Goal: Task Accomplishment & Management: Complete application form

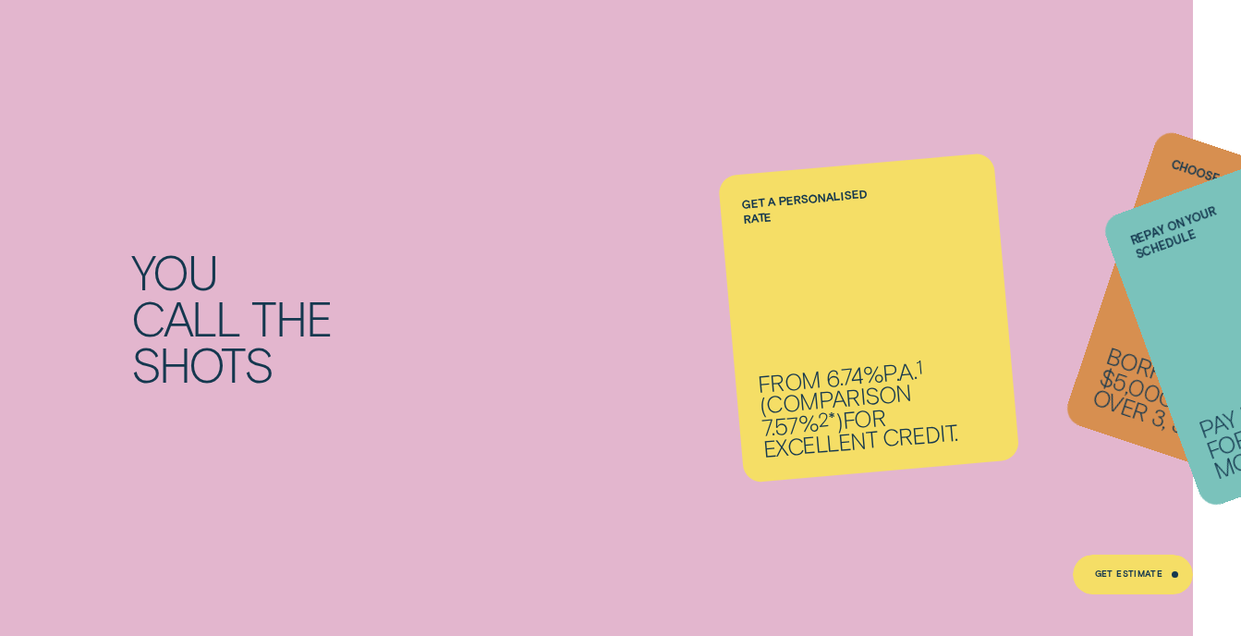
scroll to position [1201, 0]
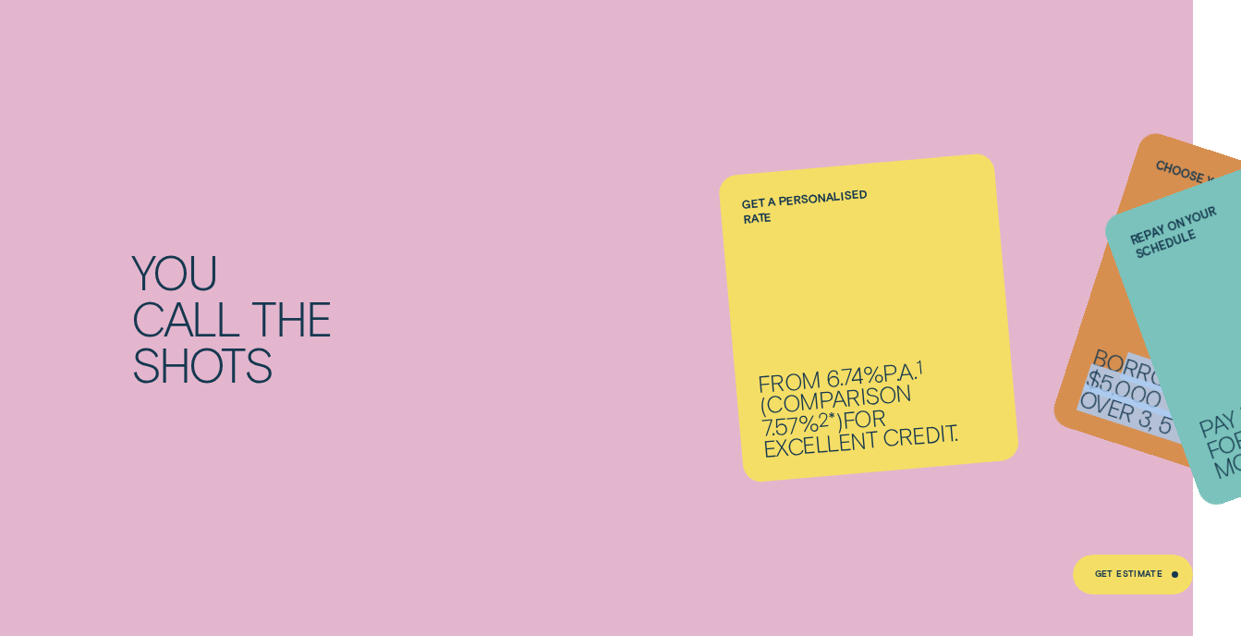
drag, startPoint x: 1117, startPoint y: 367, endPoint x: 951, endPoint y: 360, distance: 166.5
click at [951, 360] on ul "Get a personalised rate From 6.74% p.a. 1 ( Comparison 7.57% 2* ) for excellent…" at bounding box center [869, 319] width 497 height 140
drag, startPoint x: 951, startPoint y: 360, endPoint x: 1055, endPoint y: 146, distance: 237.3
click at [1055, 146] on div "You call the shots Get a personalised rate From 6.74% p.a. 1 ( Comparison 7.57%…" at bounding box center [620, 318] width 1241 height 653
click at [1171, 170] on label "Choose your terms" at bounding box center [1217, 183] width 127 height 54
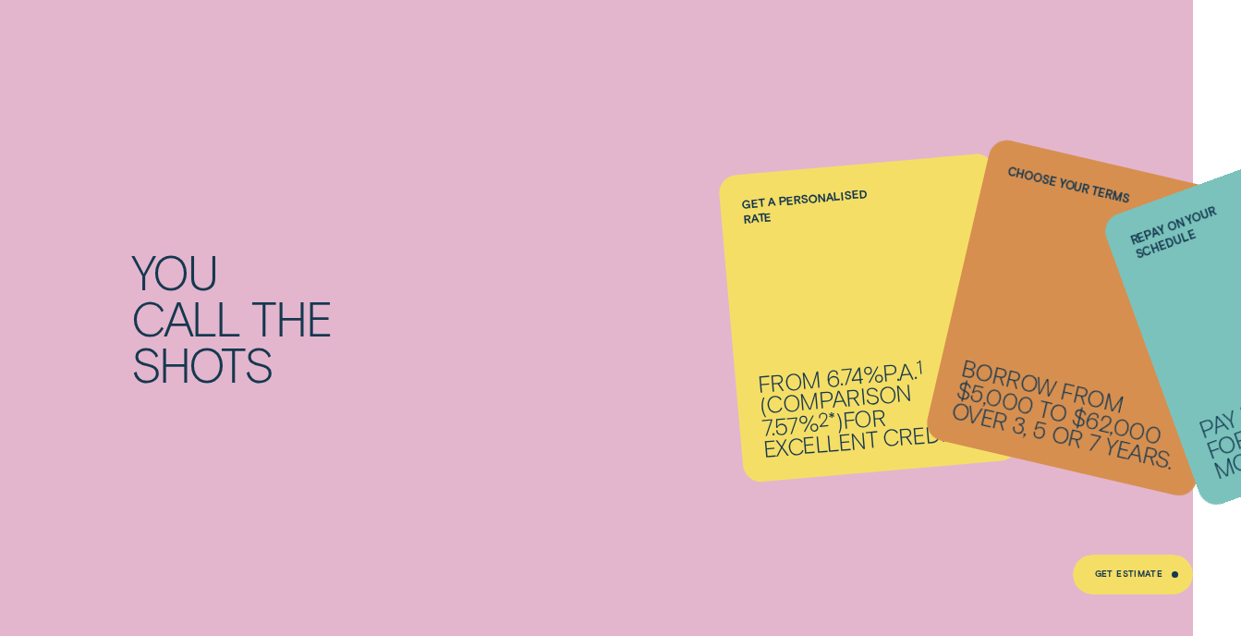
scroll to position [1571, 0]
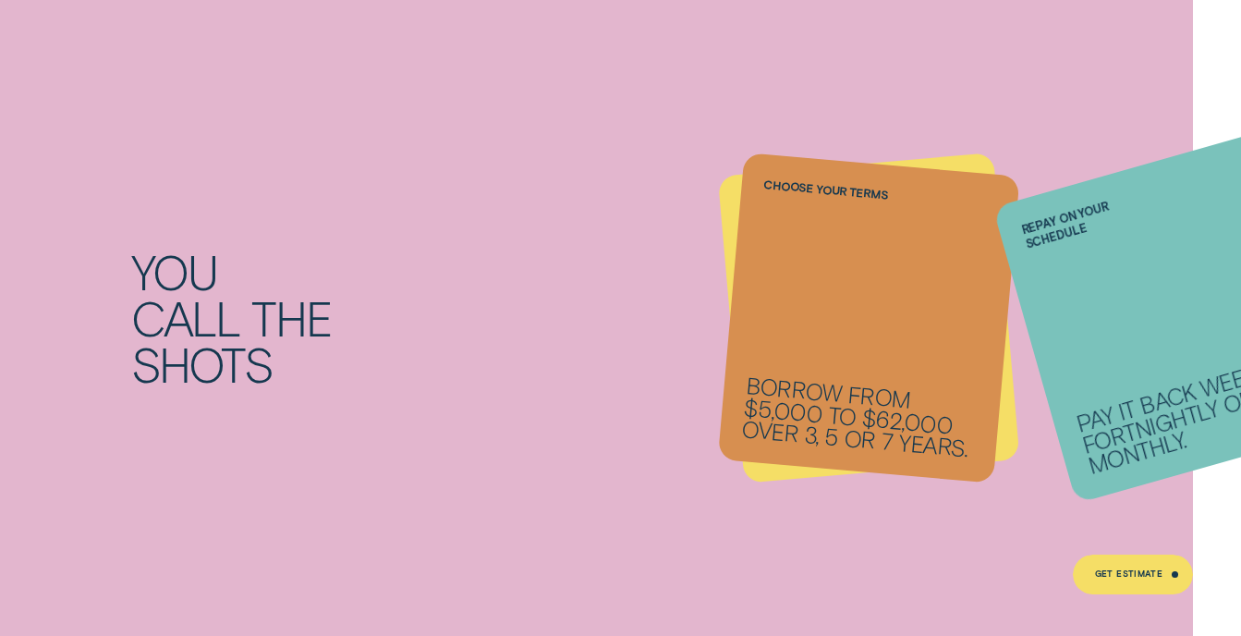
click at [839, 432] on li "Repay on your schedule Pay it back weekly, fortnightly or monthly." at bounding box center [869, 319] width 276 height 308
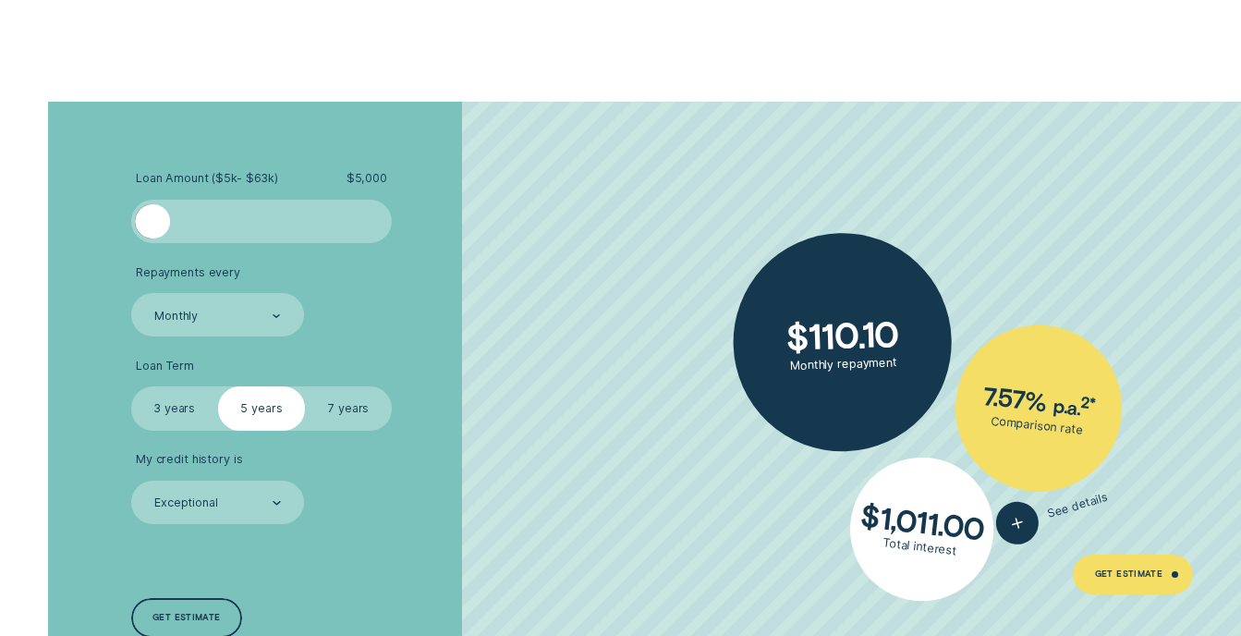
scroll to position [2957, 0]
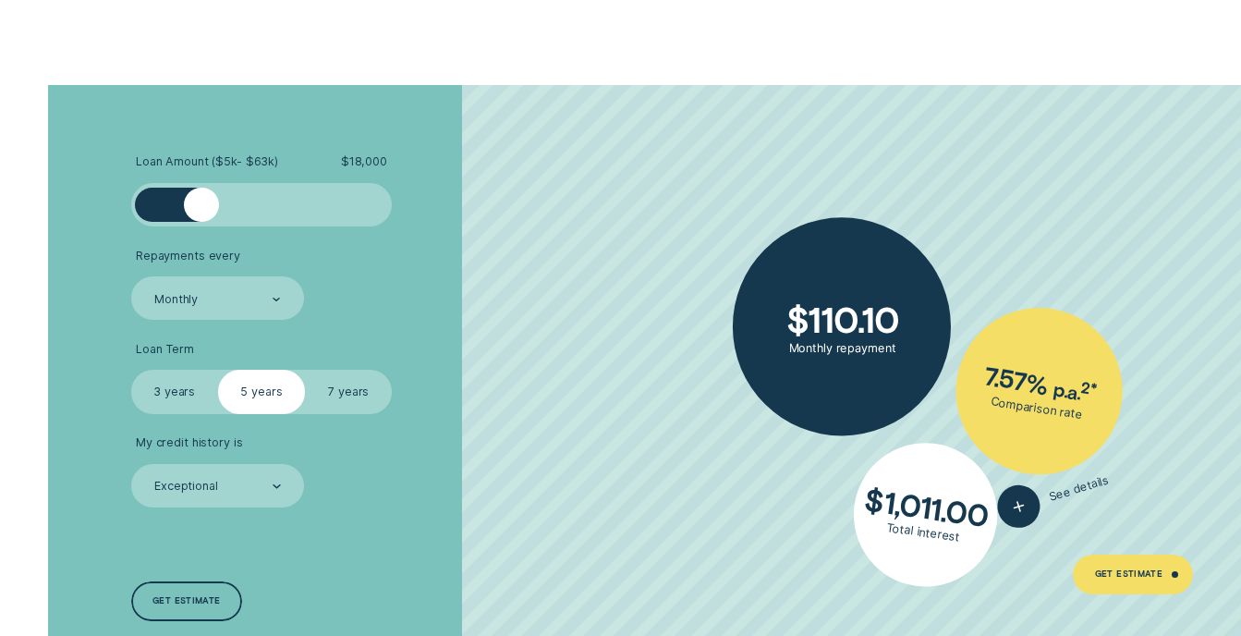
click at [200, 201] on div at bounding box center [261, 205] width 218 height 35
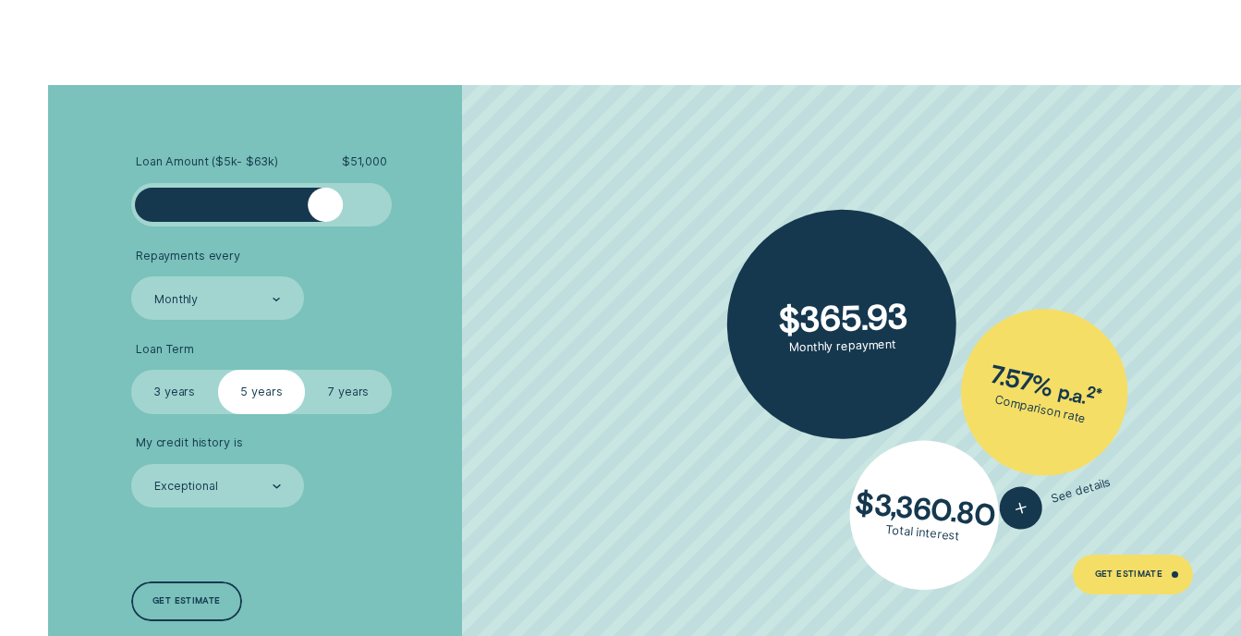
click at [324, 215] on div at bounding box center [261, 205] width 218 height 35
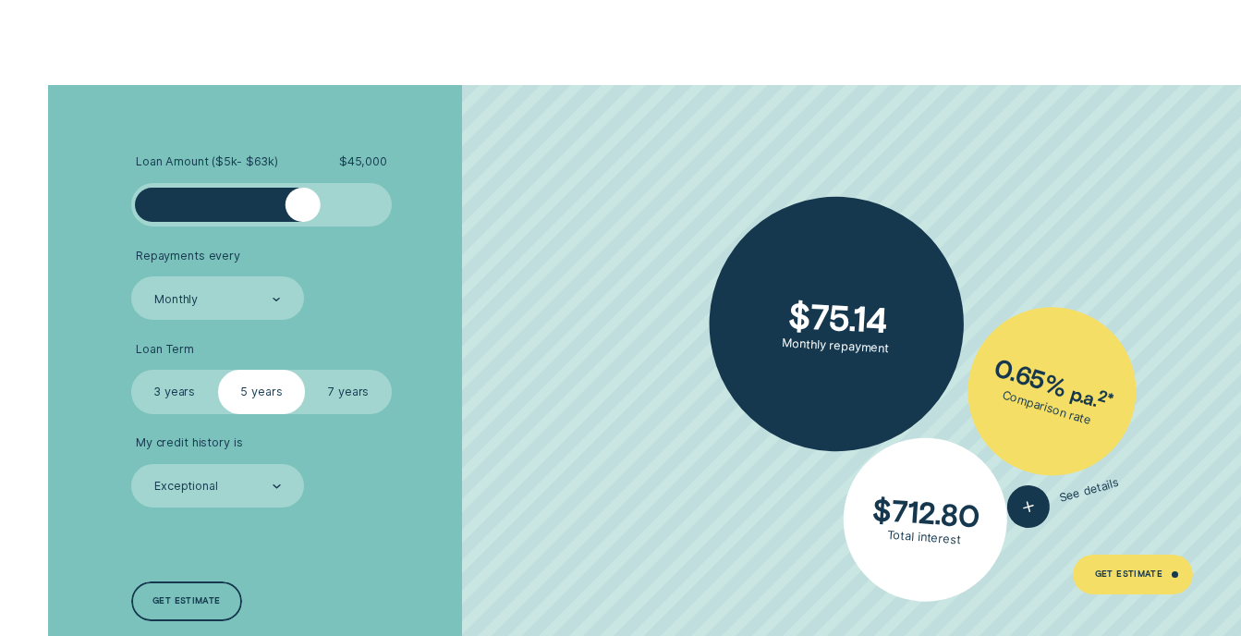
drag, startPoint x: 325, startPoint y: 214, endPoint x: 301, endPoint y: 215, distance: 24.0
click at [301, 215] on div at bounding box center [303, 205] width 35 height 35
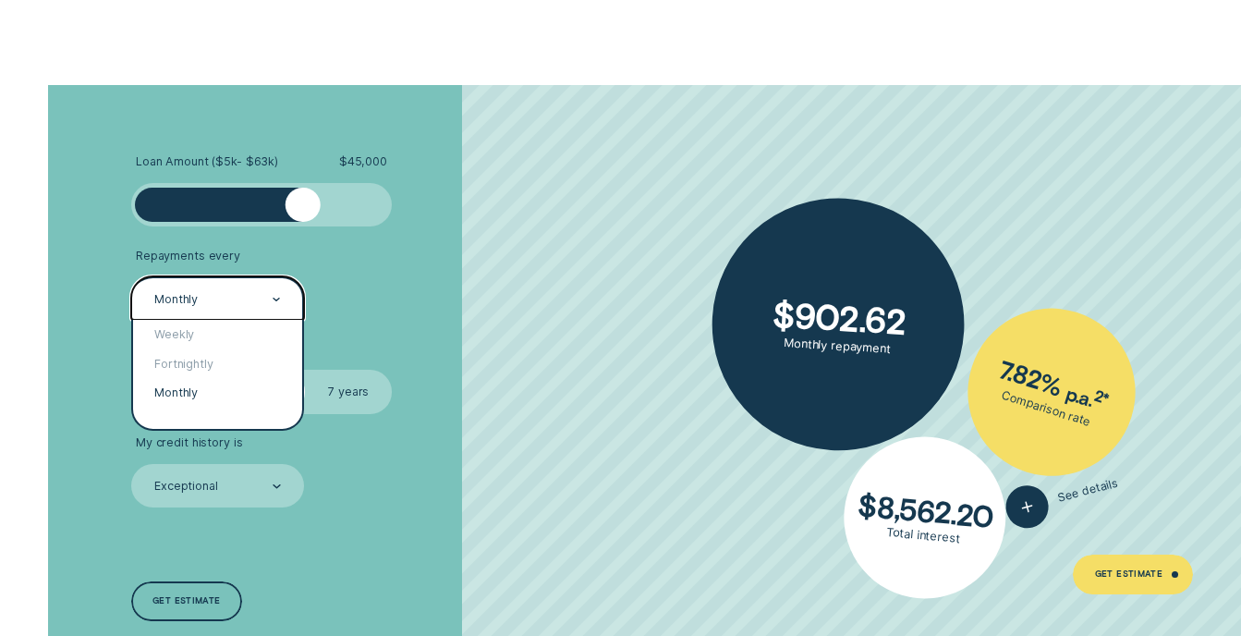
click at [226, 302] on div "Monthly" at bounding box center [216, 299] width 128 height 17
click at [216, 360] on div "Fortnightly" at bounding box center [218, 363] width 170 height 29
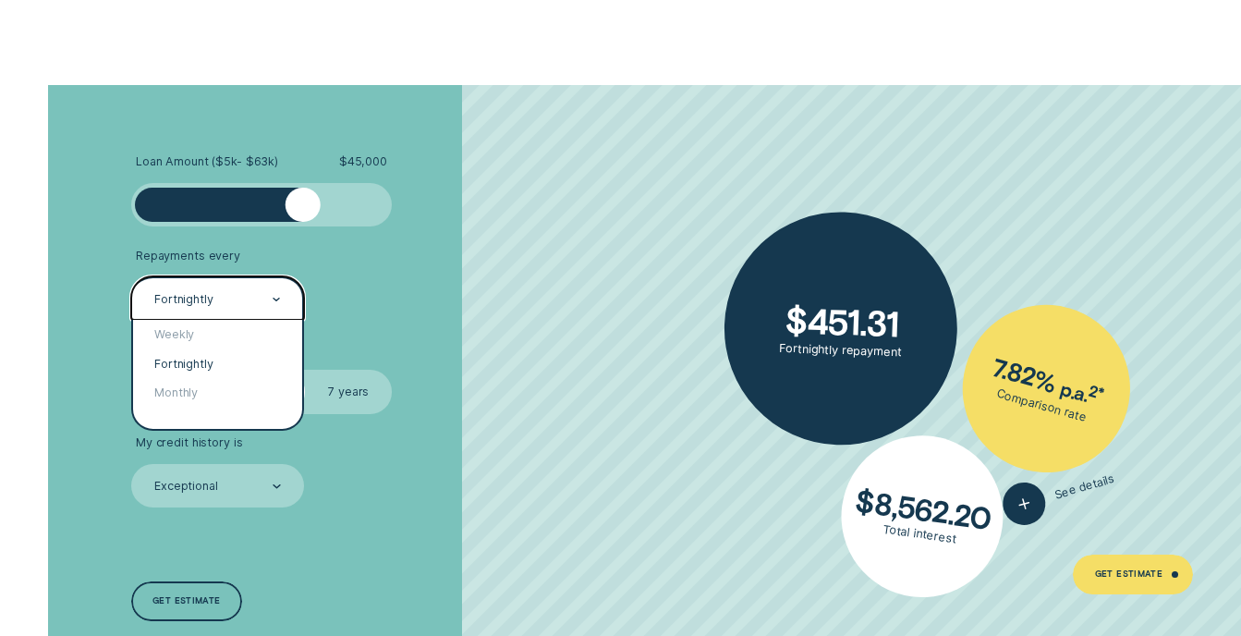
click at [195, 296] on div "Fortnightly" at bounding box center [183, 299] width 59 height 15
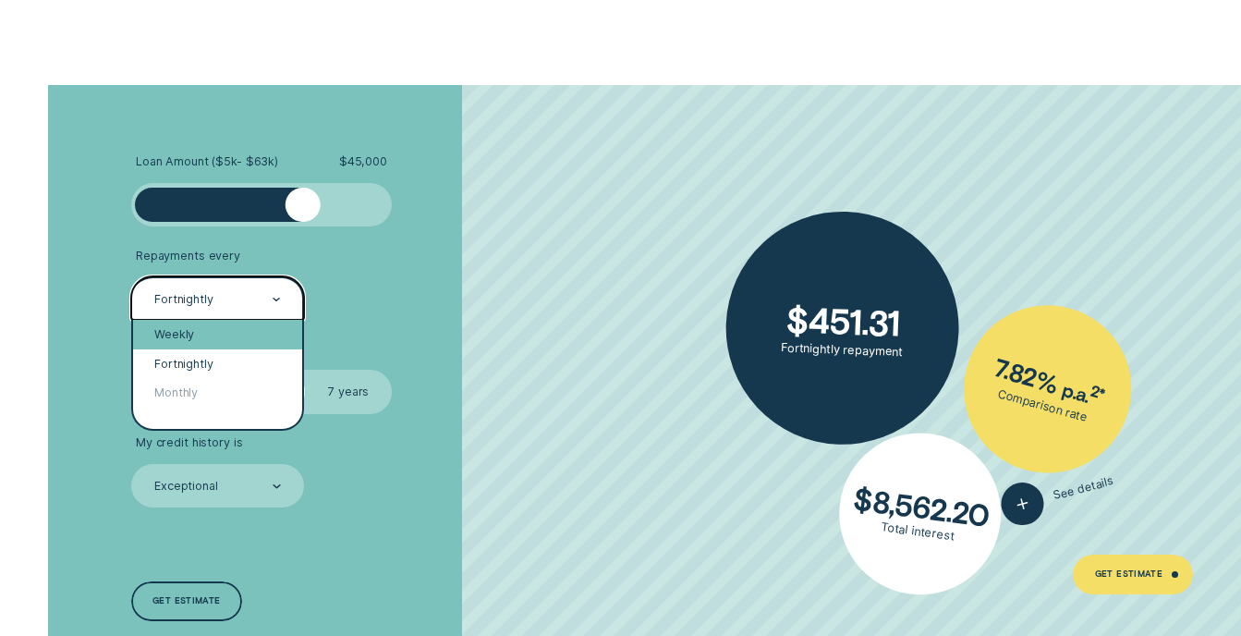
click at [202, 330] on div "Weekly" at bounding box center [218, 334] width 170 height 29
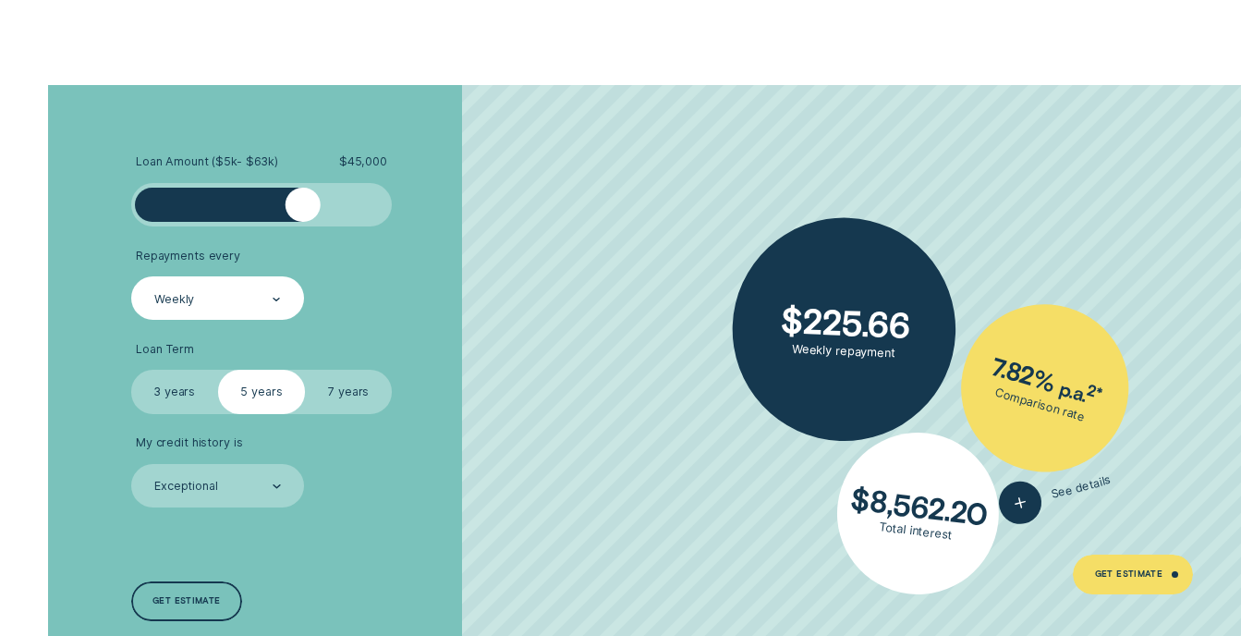
click at [179, 392] on label "3 years" at bounding box center [174, 391] width 87 height 43
click at [131, 370] on input "3 years" at bounding box center [131, 370] width 0 height 0
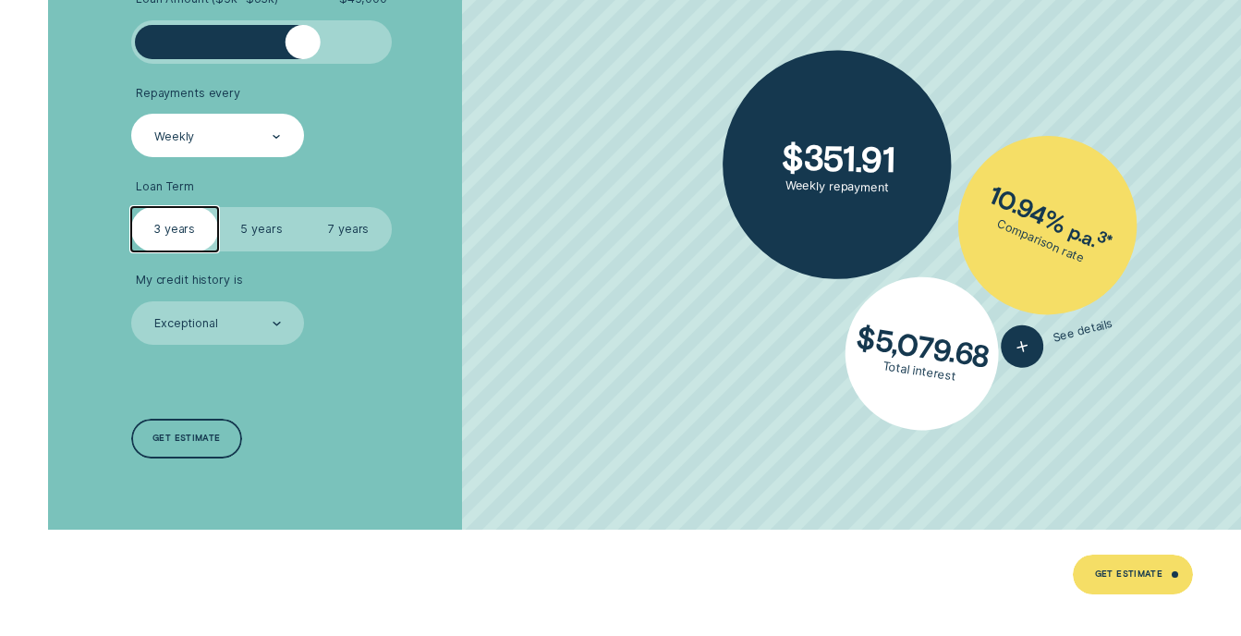
scroll to position [3142, 0]
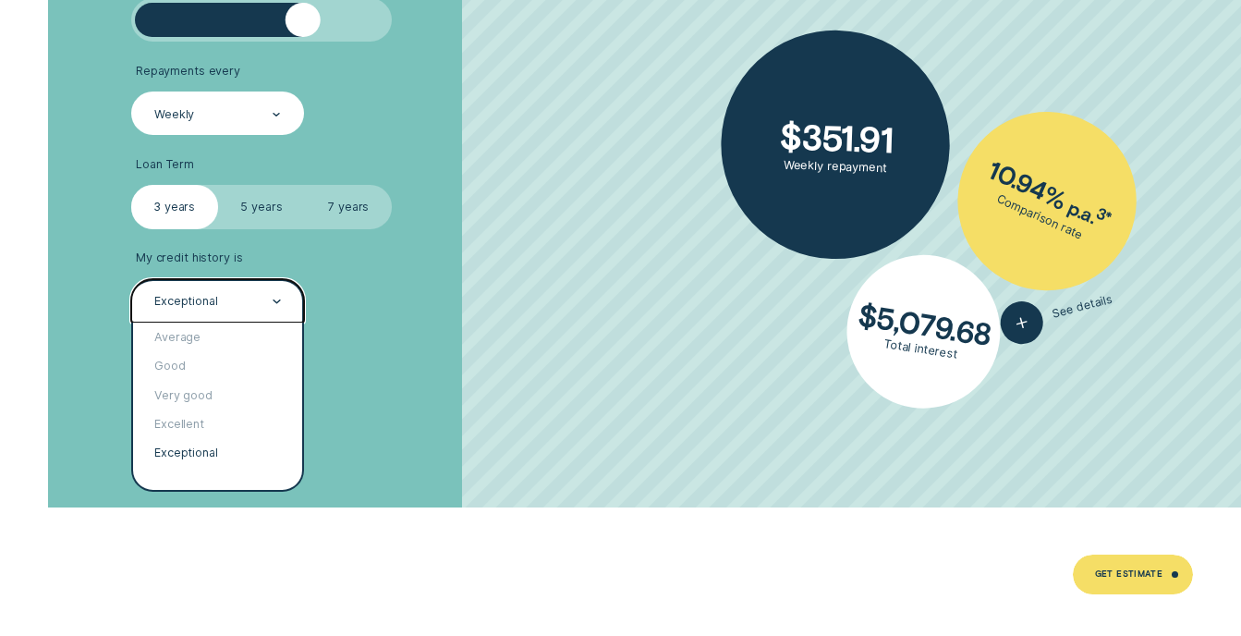
click at [205, 298] on div "Exceptional" at bounding box center [186, 302] width 64 height 15
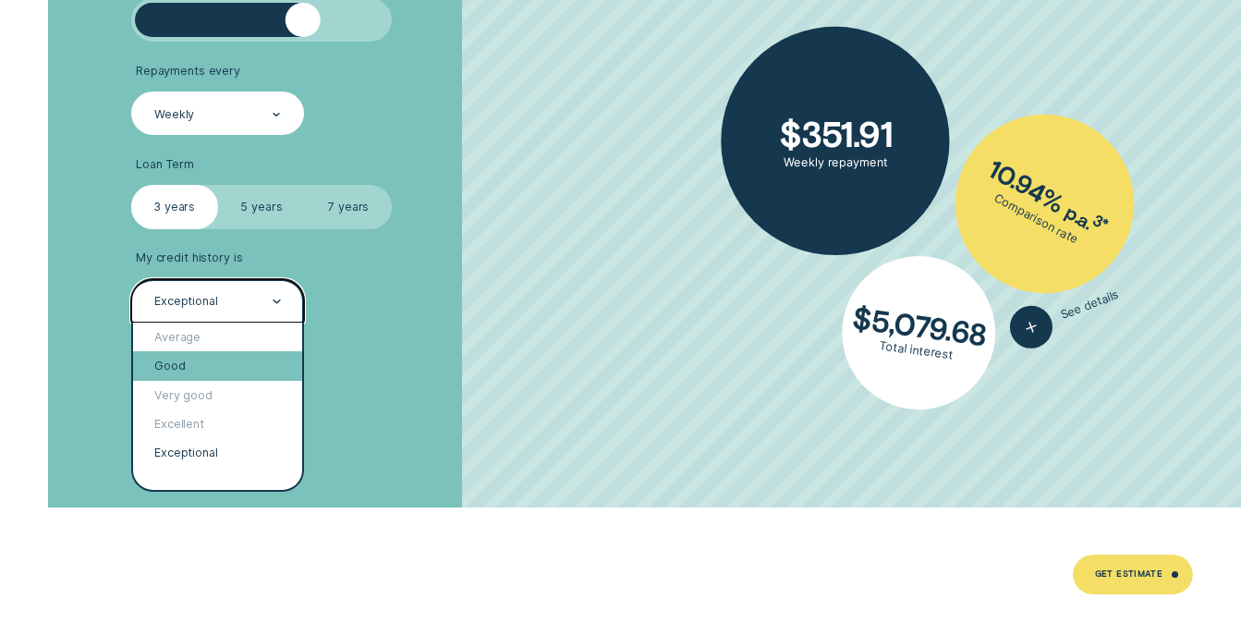
click at [192, 360] on div "Good" at bounding box center [218, 365] width 170 height 29
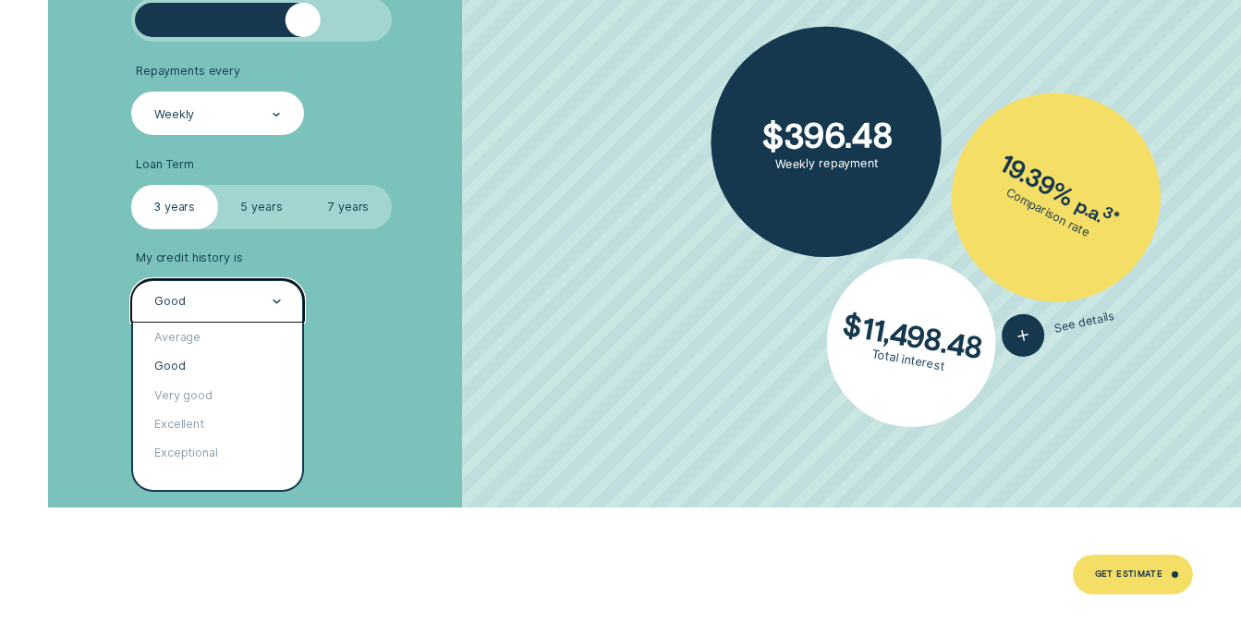
click at [200, 298] on div "Good" at bounding box center [216, 301] width 128 height 17
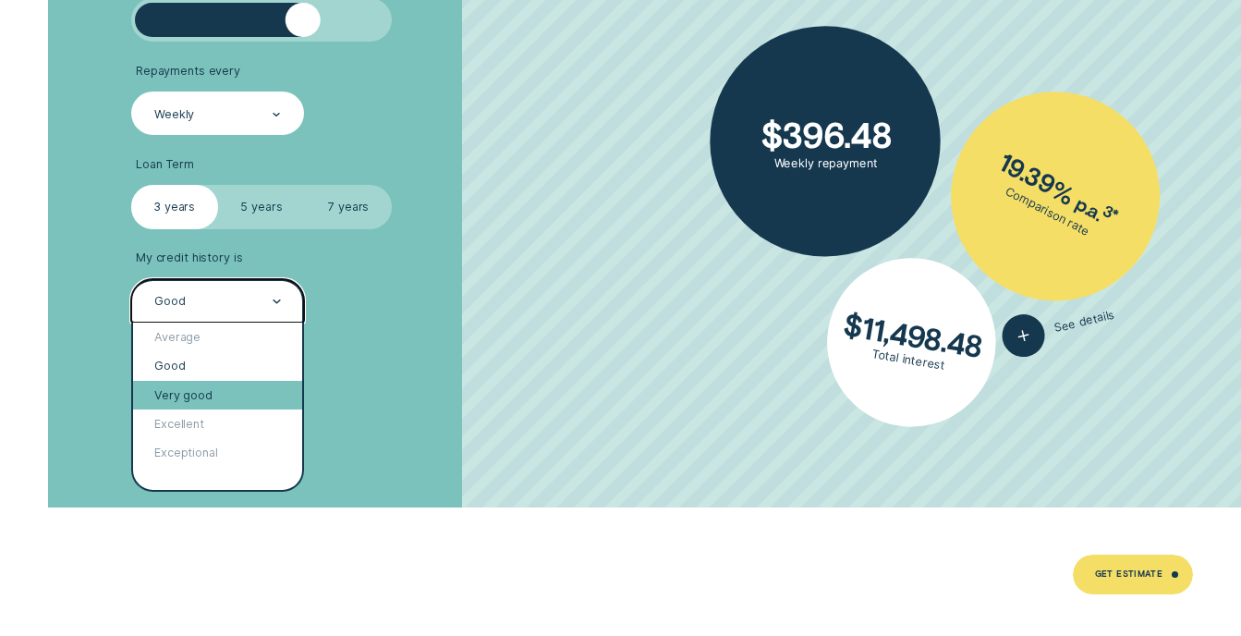
click at [203, 384] on div "Very good" at bounding box center [218, 395] width 170 height 29
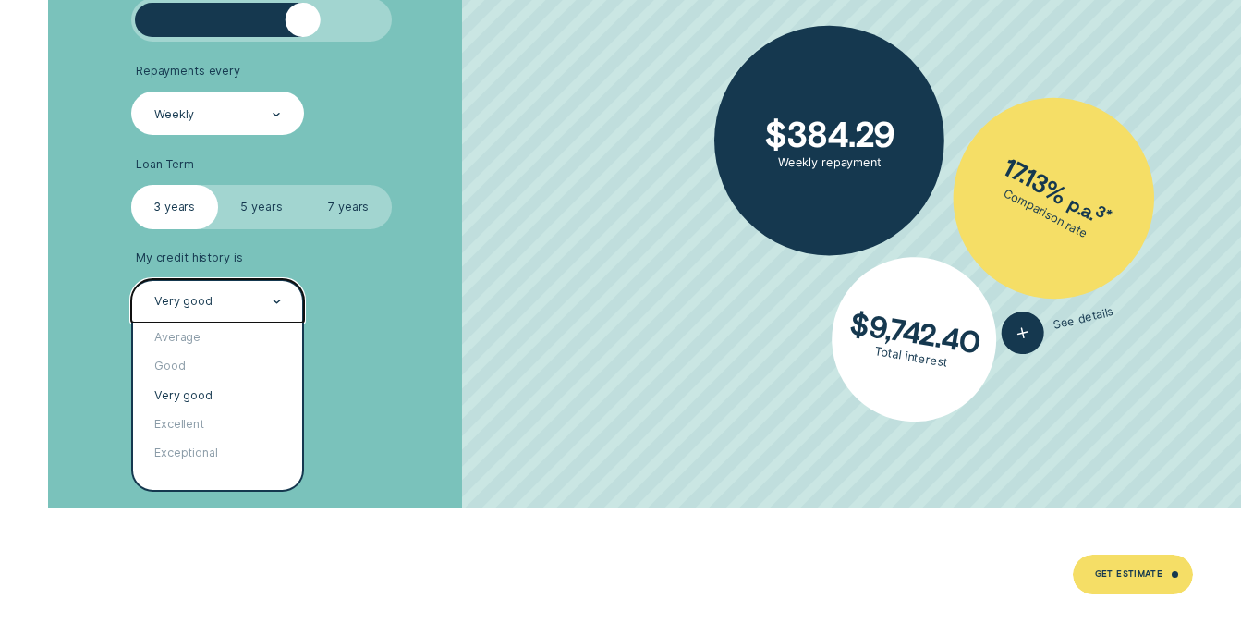
click at [202, 312] on div "Very good" at bounding box center [218, 300] width 174 height 43
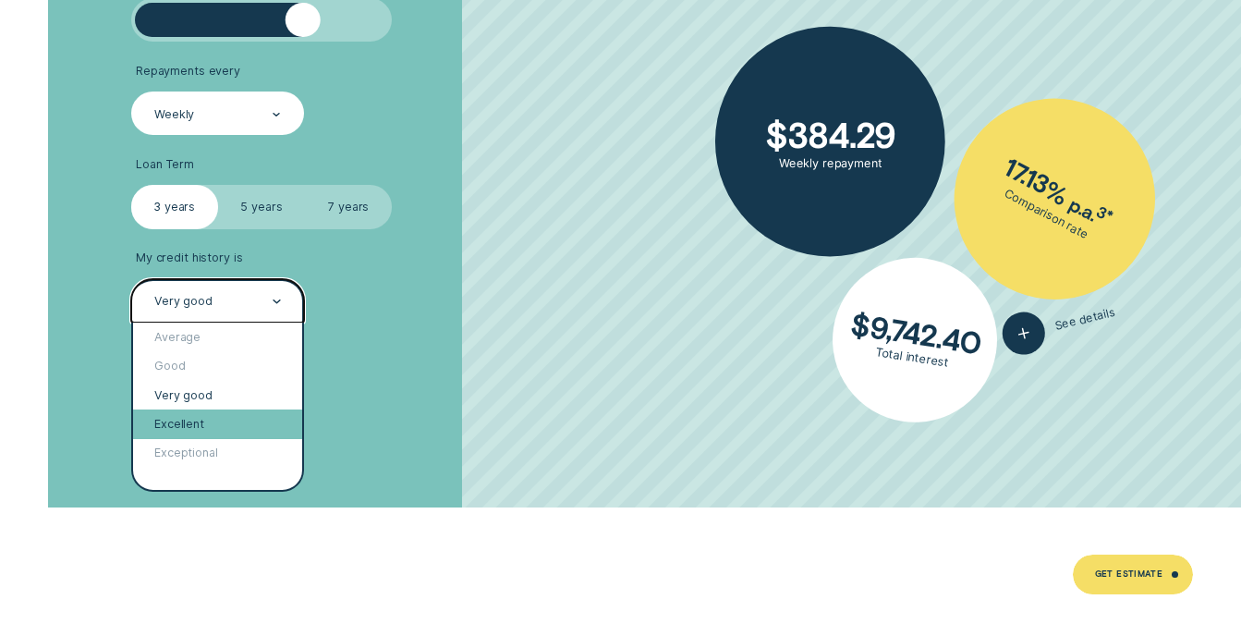
click at [205, 421] on div "Excellent" at bounding box center [218, 423] width 170 height 29
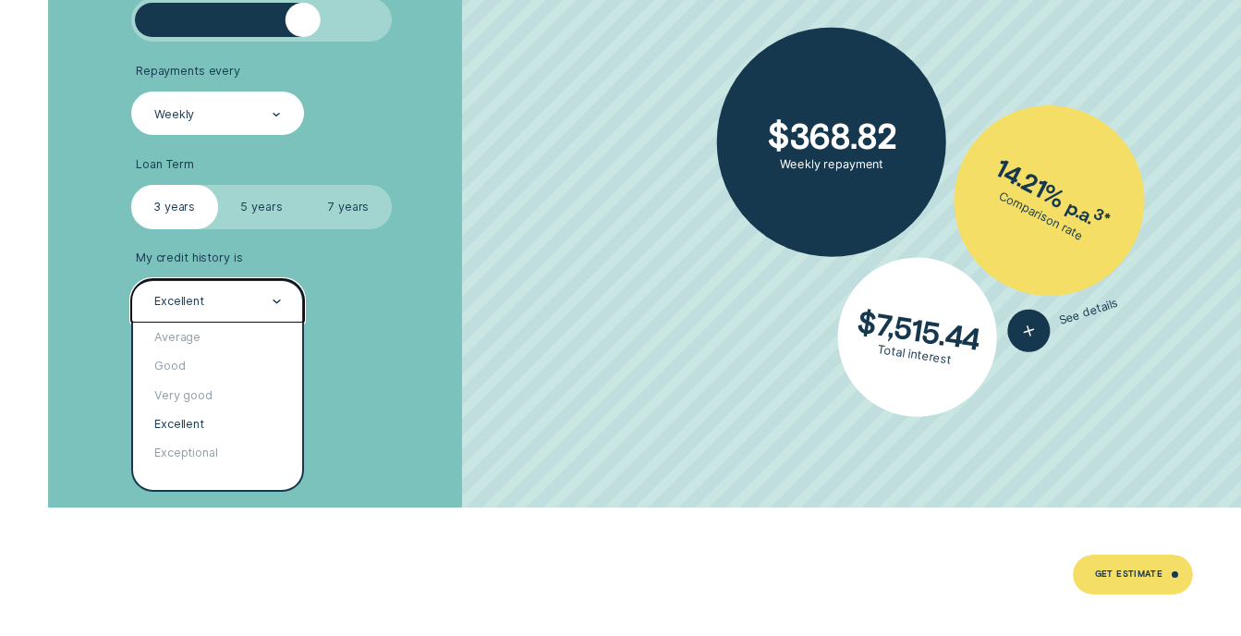
click at [198, 293] on div "Excellent" at bounding box center [216, 301] width 128 height 17
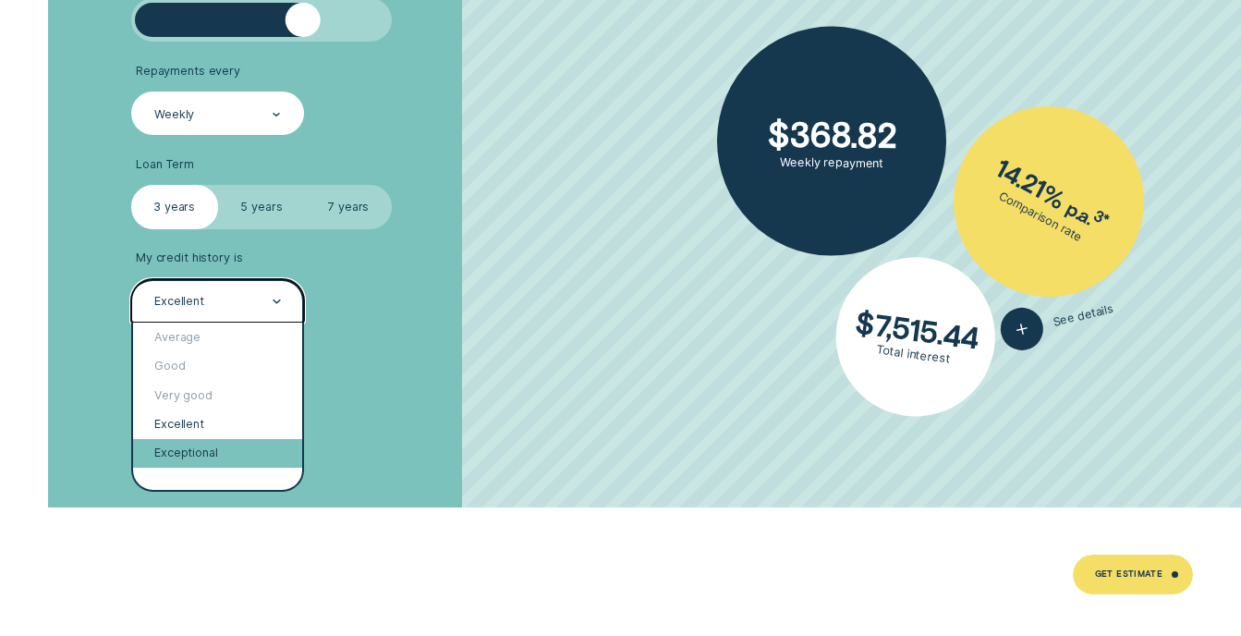
click at [209, 454] on div "Exceptional" at bounding box center [218, 453] width 170 height 29
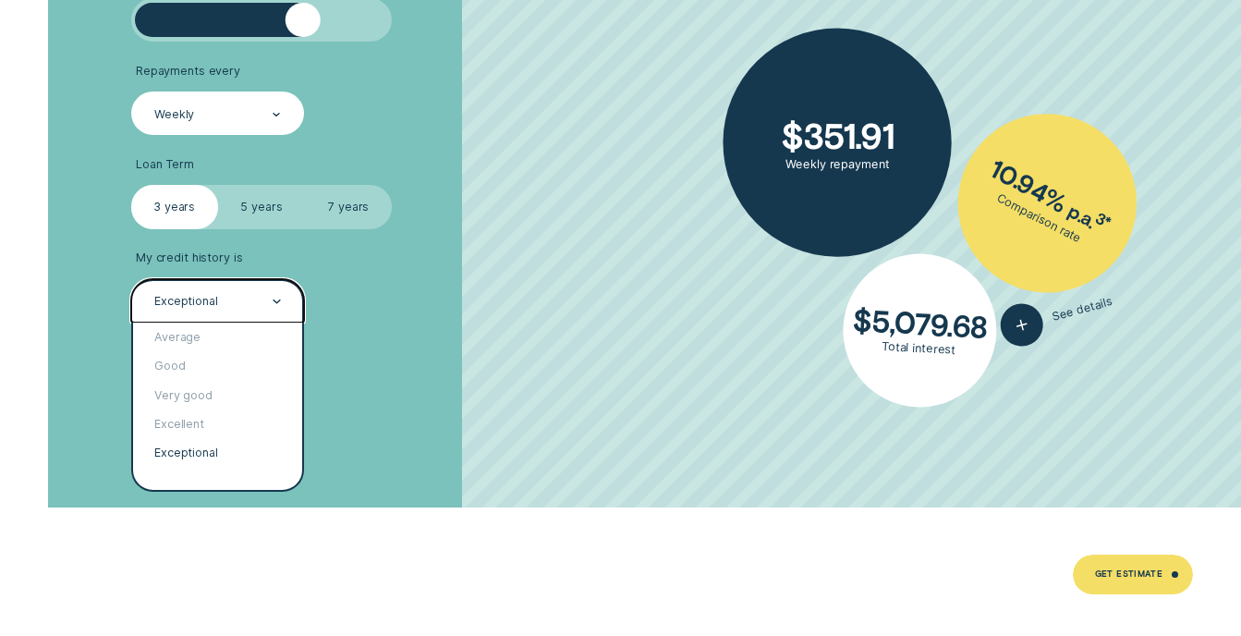
click at [180, 301] on div "Exceptional" at bounding box center [186, 302] width 64 height 15
click at [184, 367] on div "Good" at bounding box center [218, 365] width 170 height 29
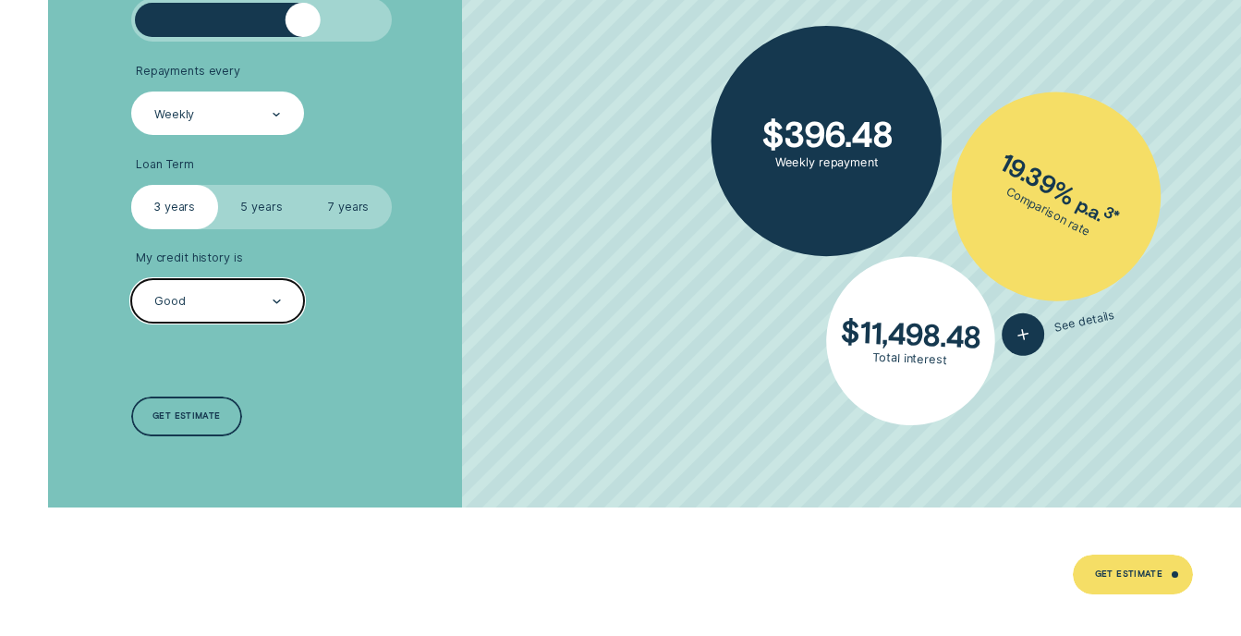
scroll to position [3050, 0]
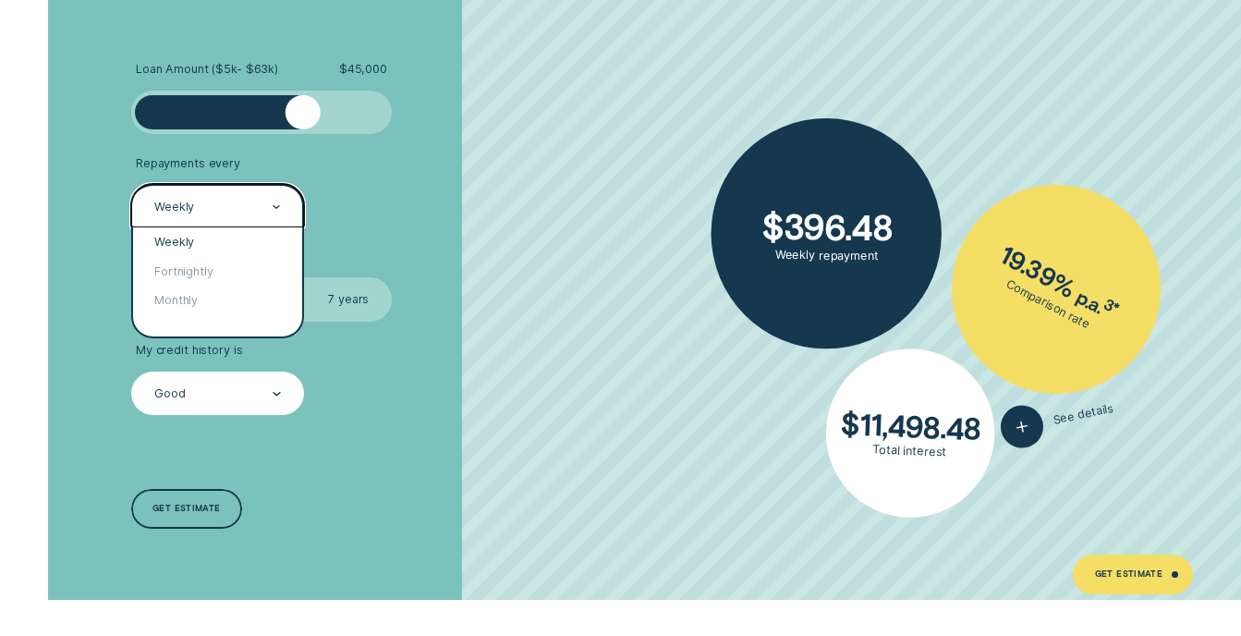
click at [199, 209] on div "Weekly" at bounding box center [216, 207] width 128 height 17
click at [196, 303] on div "Monthly" at bounding box center [218, 300] width 170 height 29
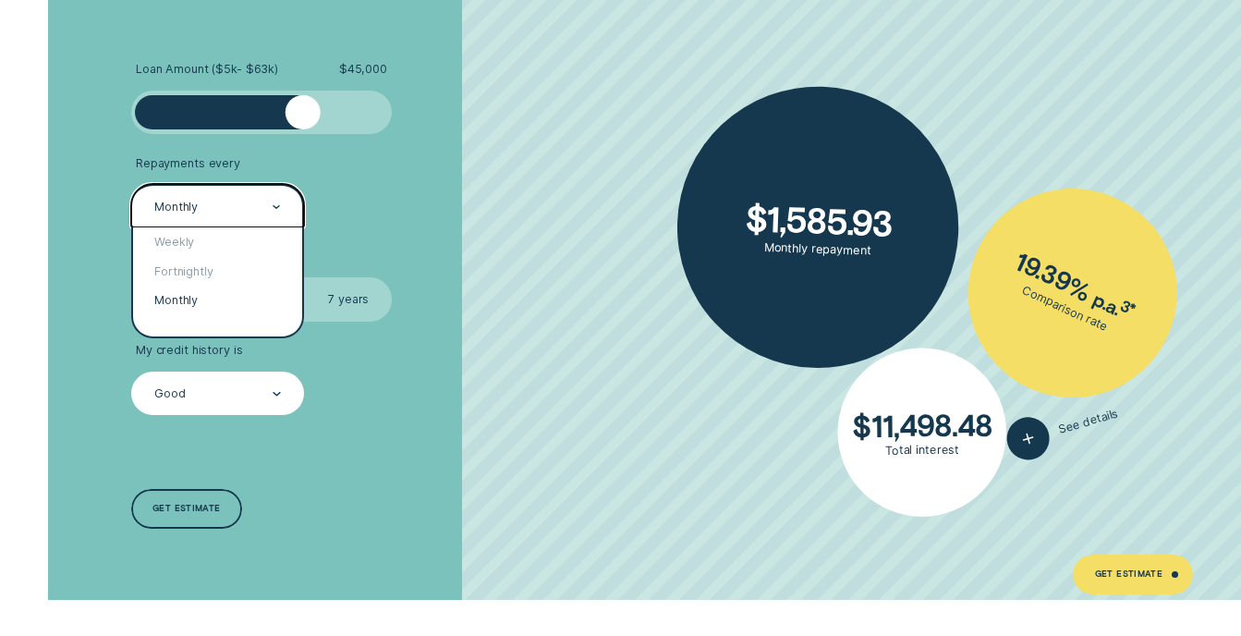
click at [234, 208] on div "Monthly" at bounding box center [216, 207] width 128 height 17
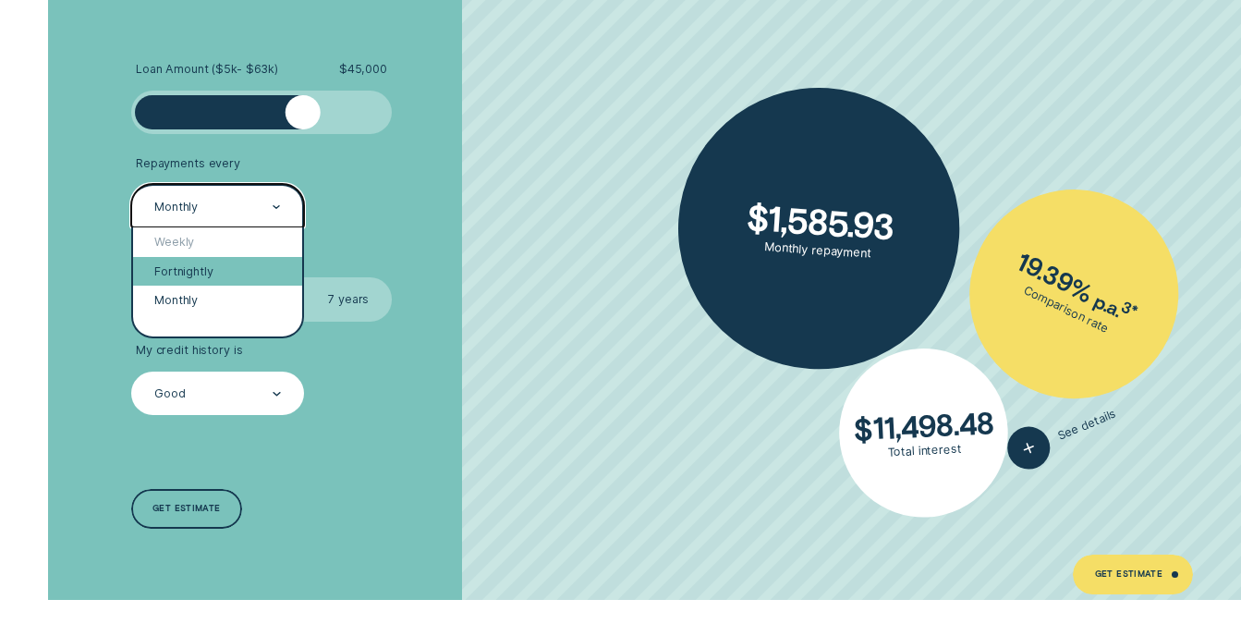
click at [201, 273] on div "Fortnightly" at bounding box center [218, 271] width 170 height 29
